Goal: Task Accomplishment & Management: Use online tool/utility

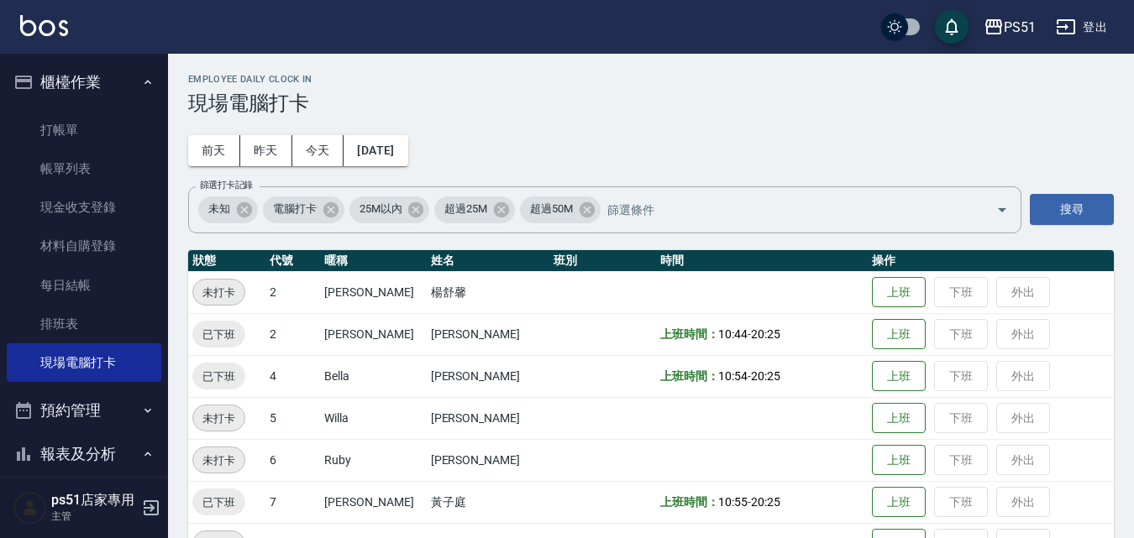
scroll to position [196, 0]
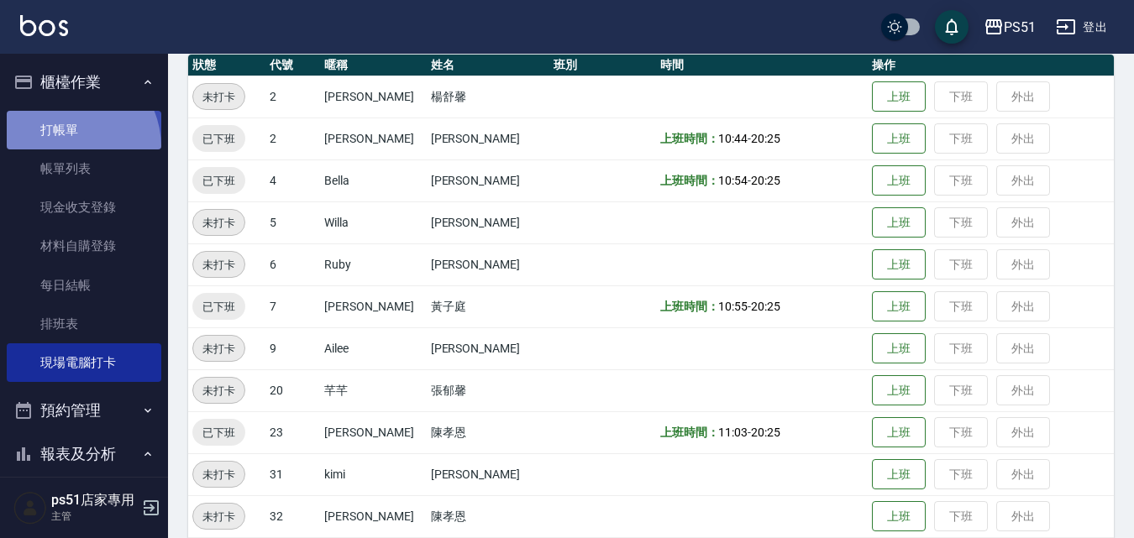
click at [62, 147] on link "打帳單" at bounding box center [84, 130] width 155 height 39
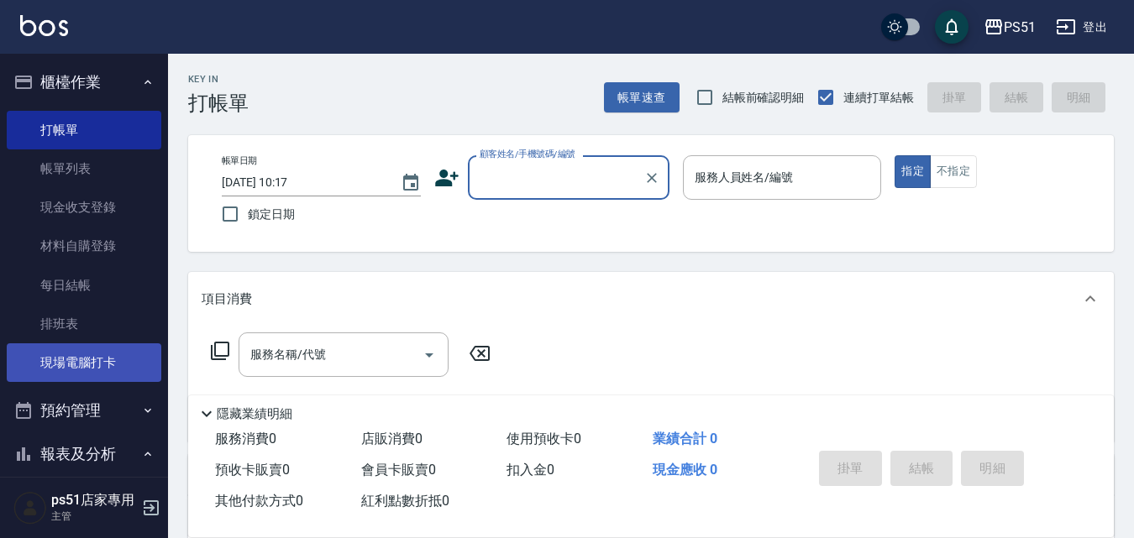
click at [128, 373] on link "現場電腦打卡" at bounding box center [84, 362] width 155 height 39
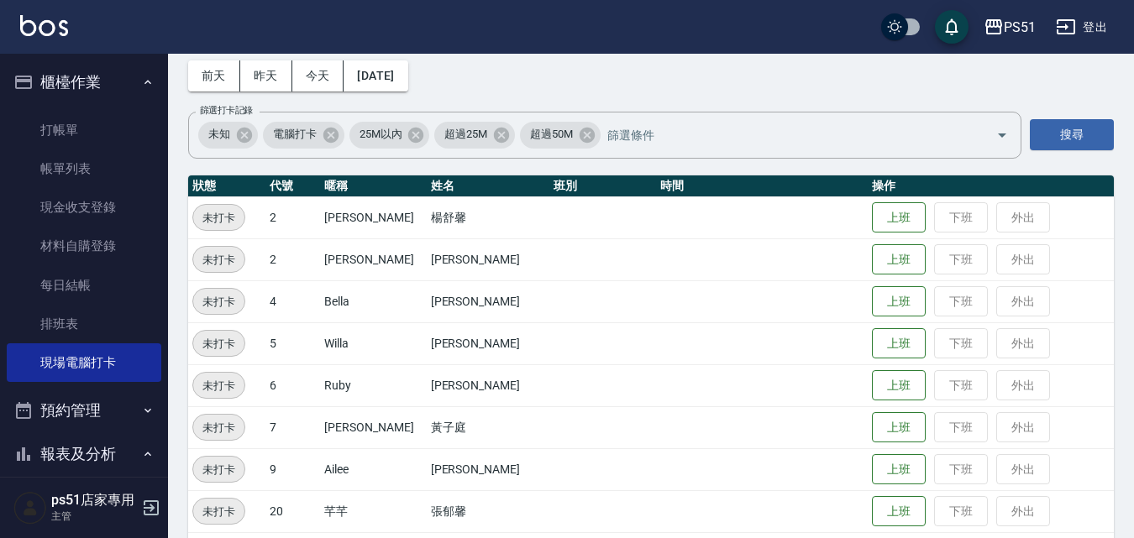
scroll to position [196, 0]
